Goal: Task Accomplishment & Management: Complete application form

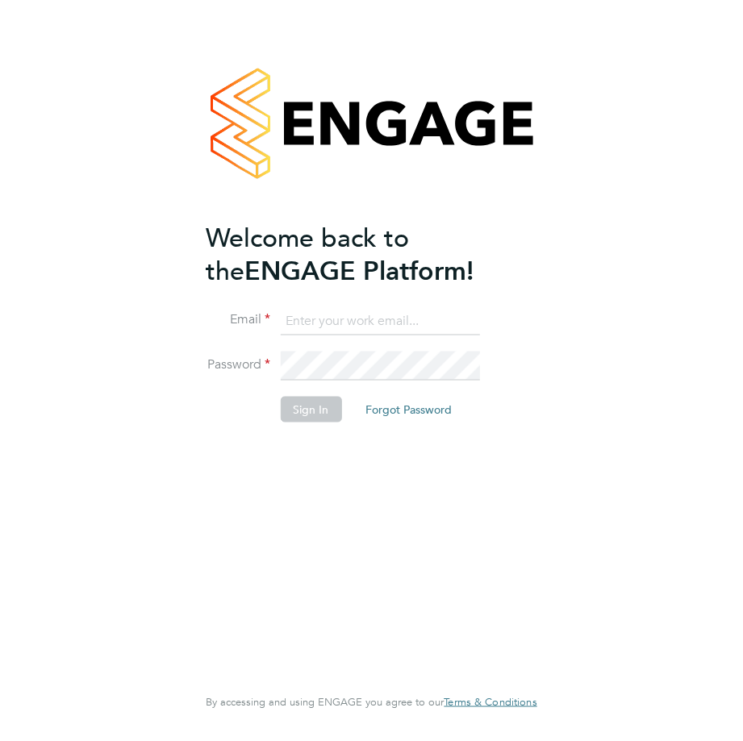
type input "ender.kemaneci@bhafc.co.uk"
click at [318, 414] on button "Sign In" at bounding box center [310, 409] width 61 height 26
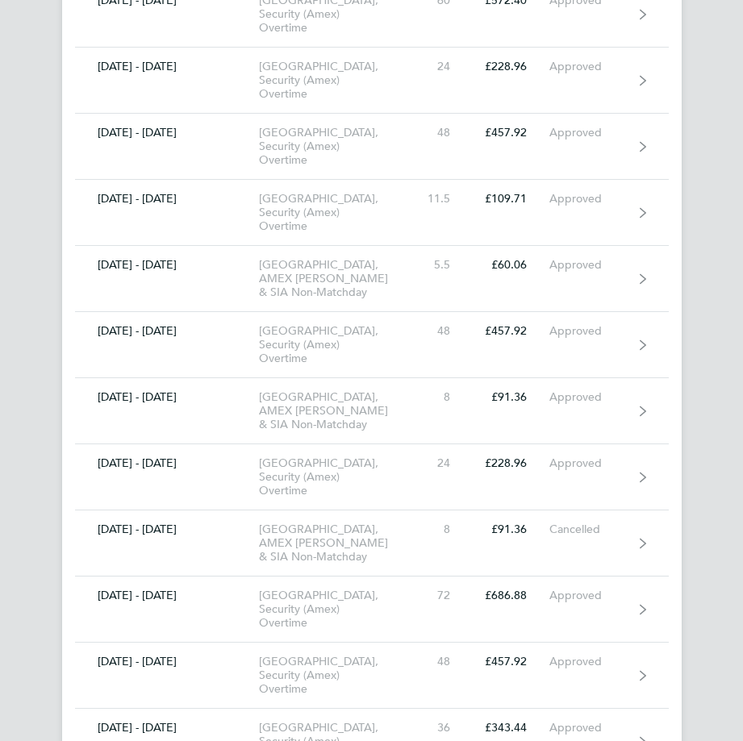
scroll to position [6210, 0]
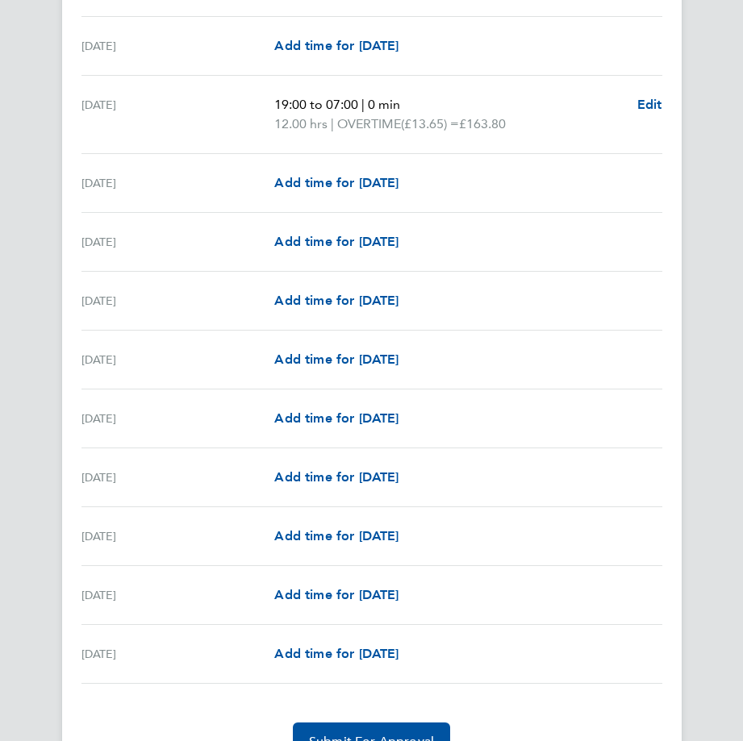
scroll to position [1694, 0]
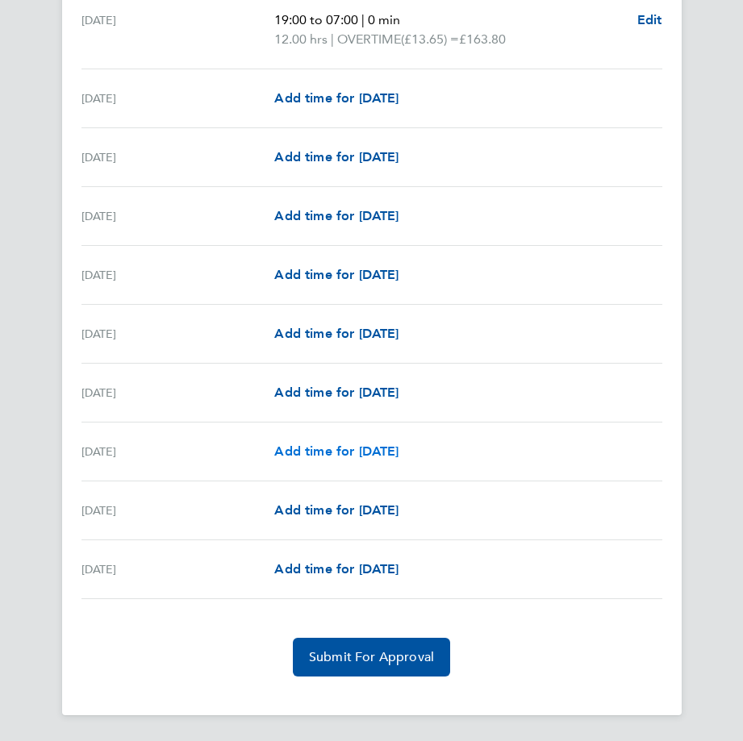
click at [379, 448] on span "Add time for [DATE]" at bounding box center [336, 451] width 124 height 15
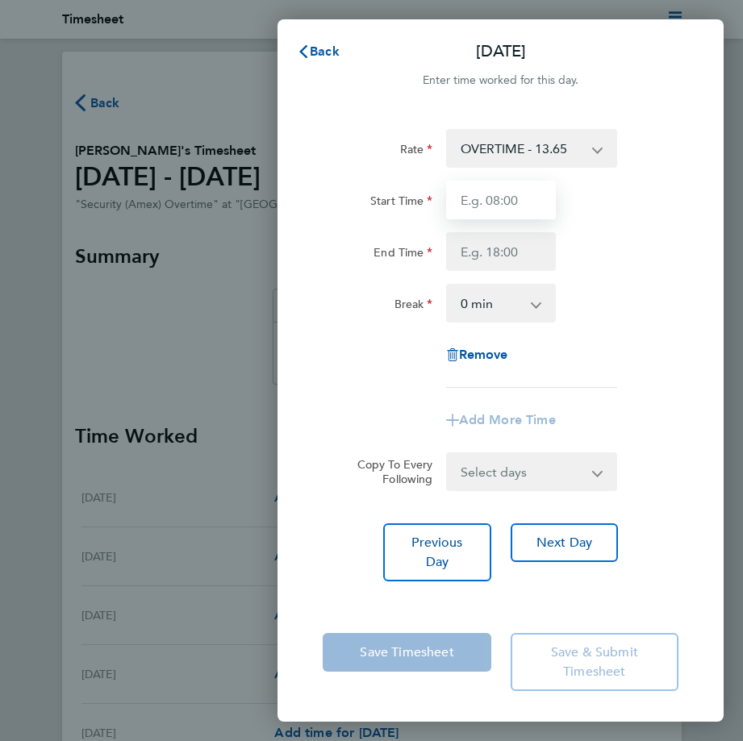
click at [497, 200] on input "Start Time" at bounding box center [501, 200] width 110 height 39
type input "19:00"
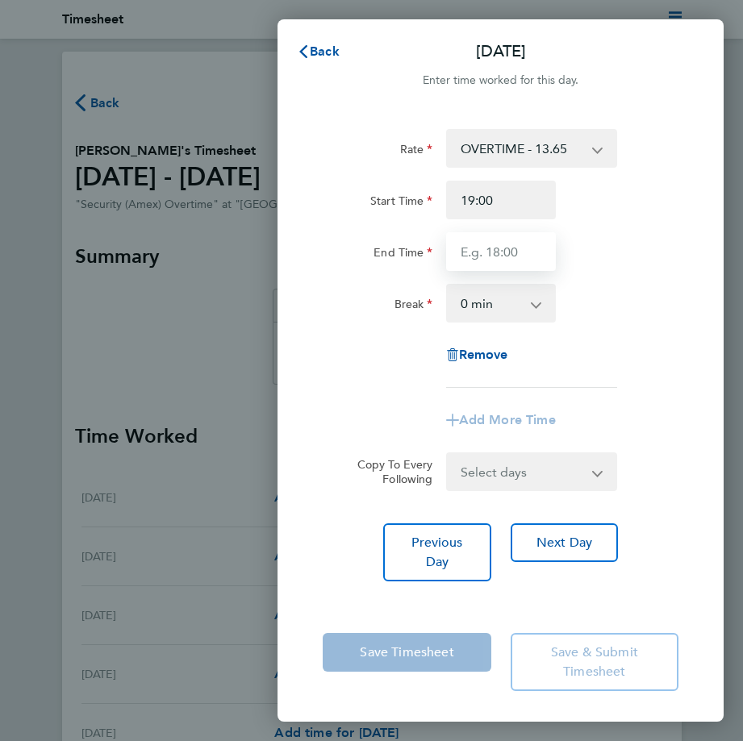
type input "07:00"
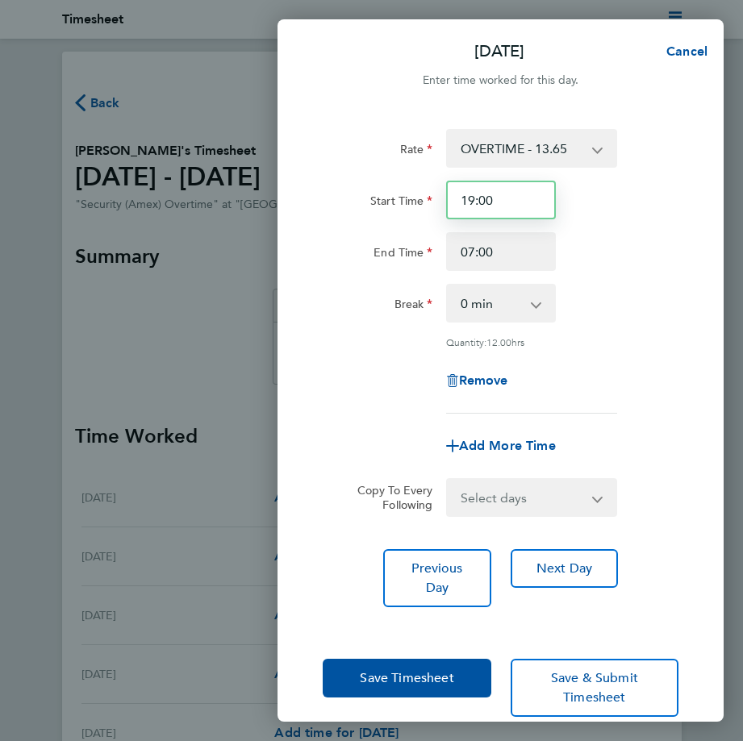
click at [509, 202] on input "19:00" at bounding box center [501, 200] width 110 height 39
click at [469, 199] on input "19:00" at bounding box center [501, 200] width 110 height 39
drag, startPoint x: 491, startPoint y: 202, endPoint x: 634, endPoint y: 179, distance: 144.7
click at [634, 179] on div "Rate OVERTIME - 13.65 Start Time 19:00 End Time 07:00 Break 0 min 15 min 30 min…" at bounding box center [501, 271] width 356 height 285
click at [498, 201] on input "19:00" at bounding box center [501, 200] width 110 height 39
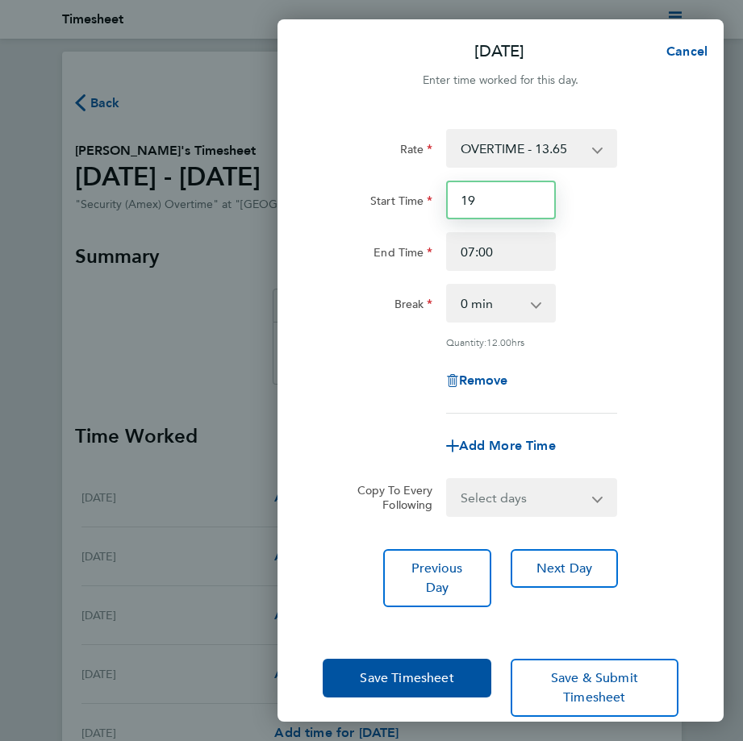
type input "1"
type input "07:00"
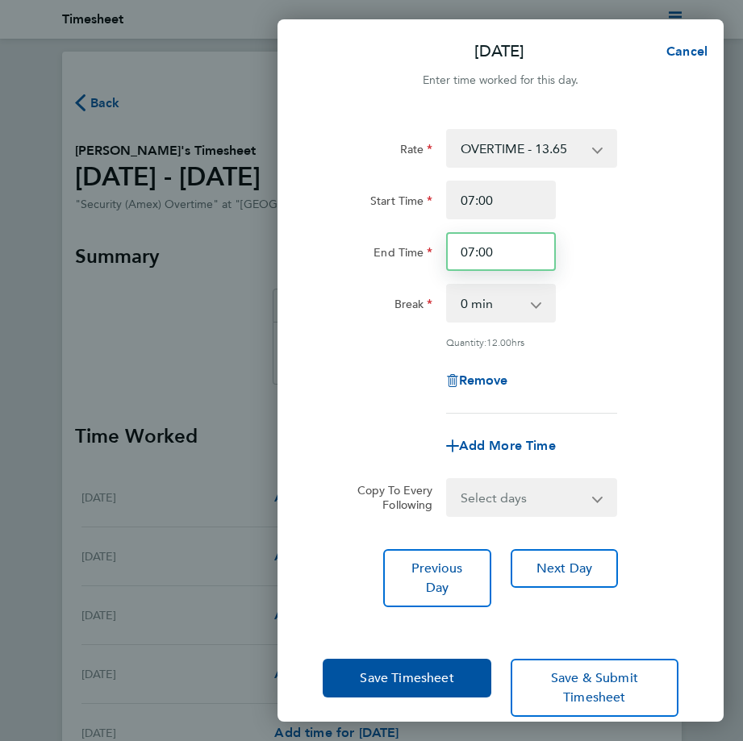
click at [507, 249] on input "07:00" at bounding box center [501, 251] width 110 height 39
type input "0"
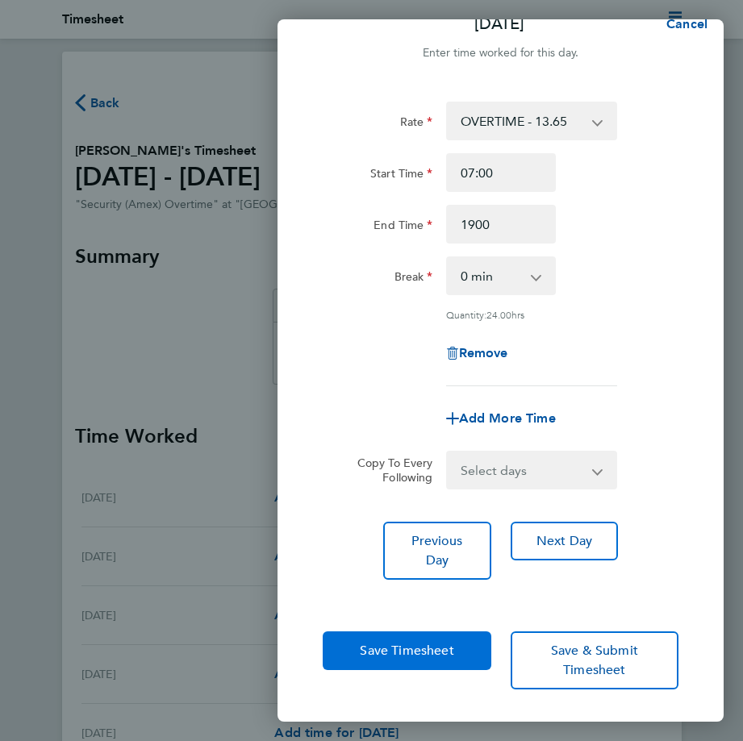
type input "19:00"
click at [417, 652] on span "Save Timesheet" at bounding box center [407, 651] width 94 height 16
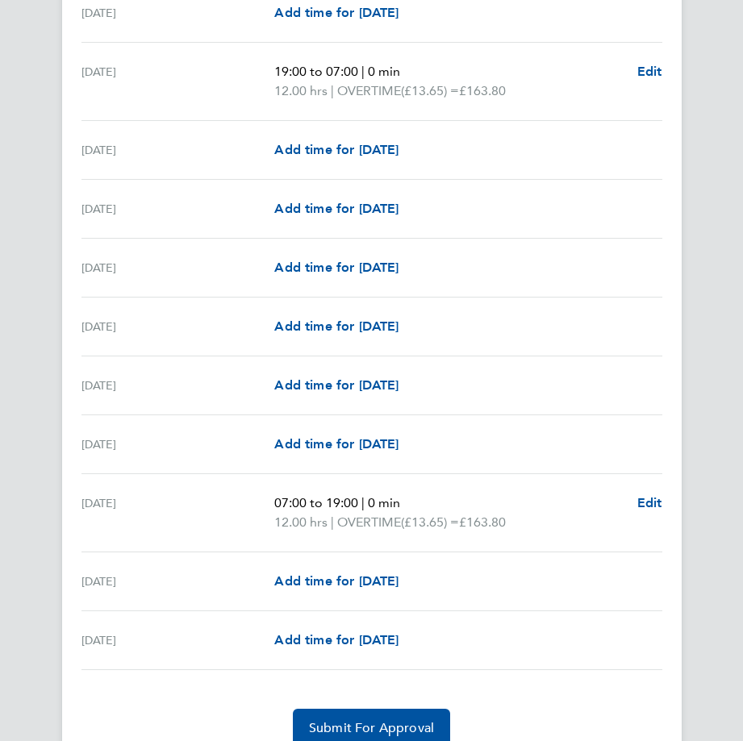
scroll to position [1713, 0]
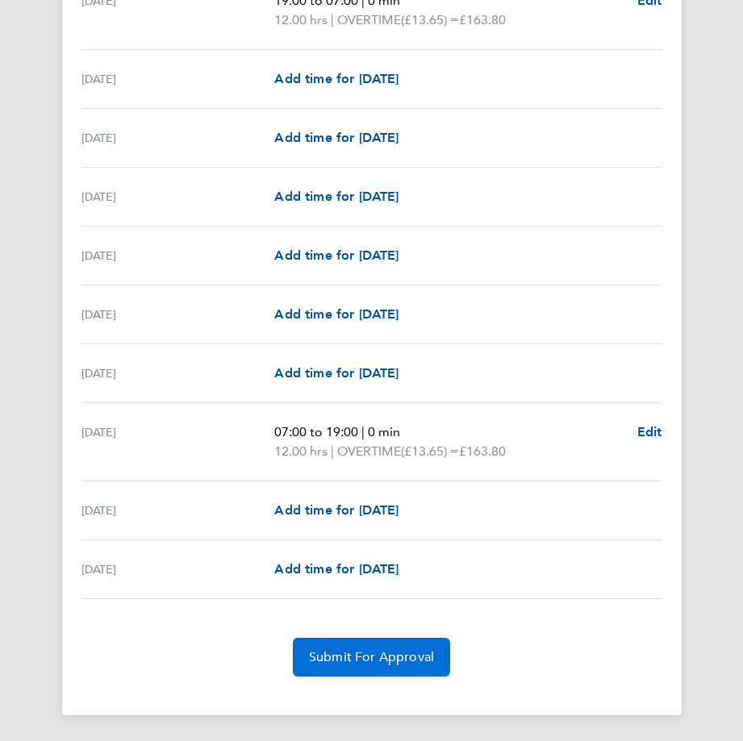
click at [333, 661] on span "Submit For Approval" at bounding box center [371, 657] width 125 height 16
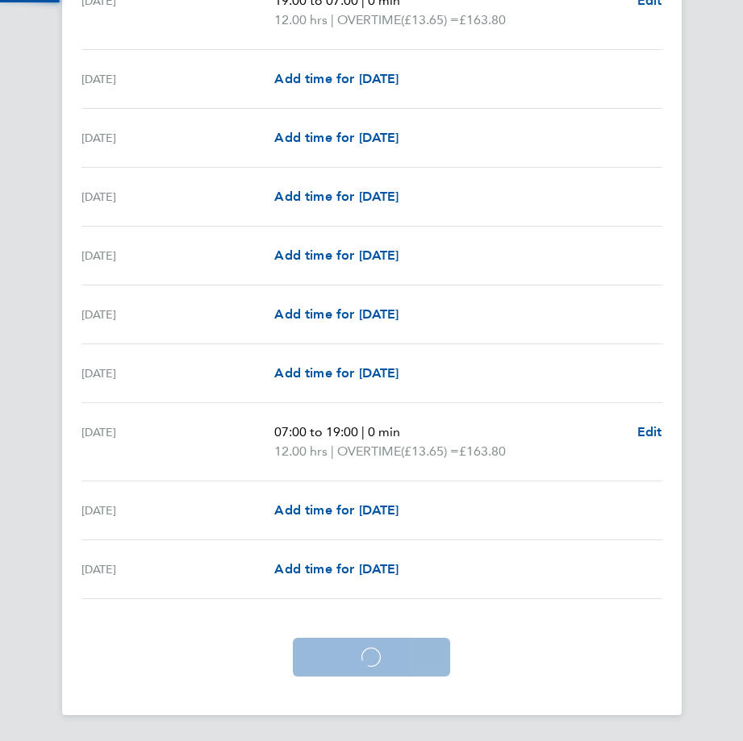
scroll to position [1636, 0]
